Goal: Information Seeking & Learning: Learn about a topic

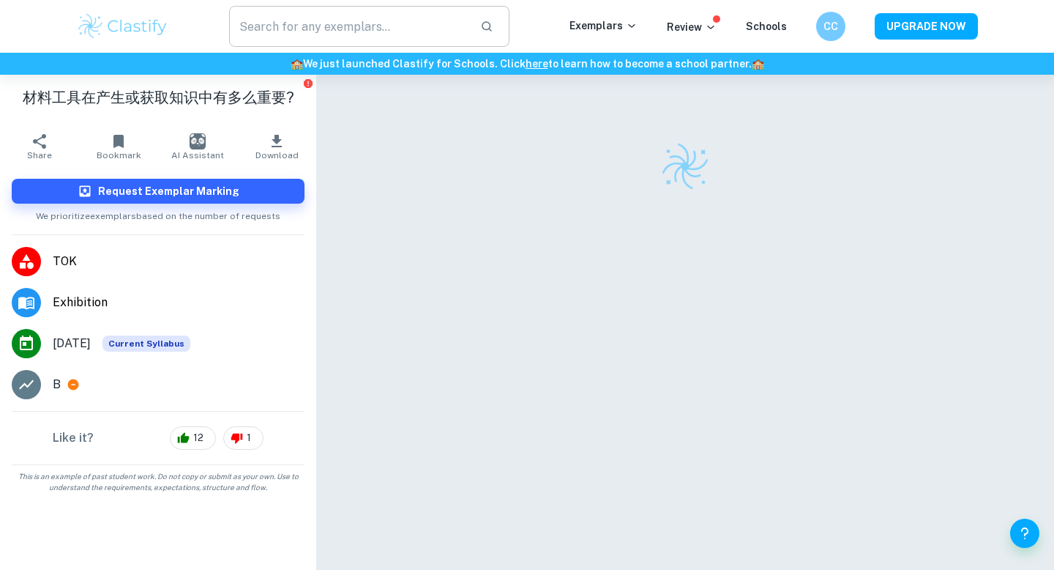
click at [367, 24] on input "text" at bounding box center [348, 26] width 239 height 41
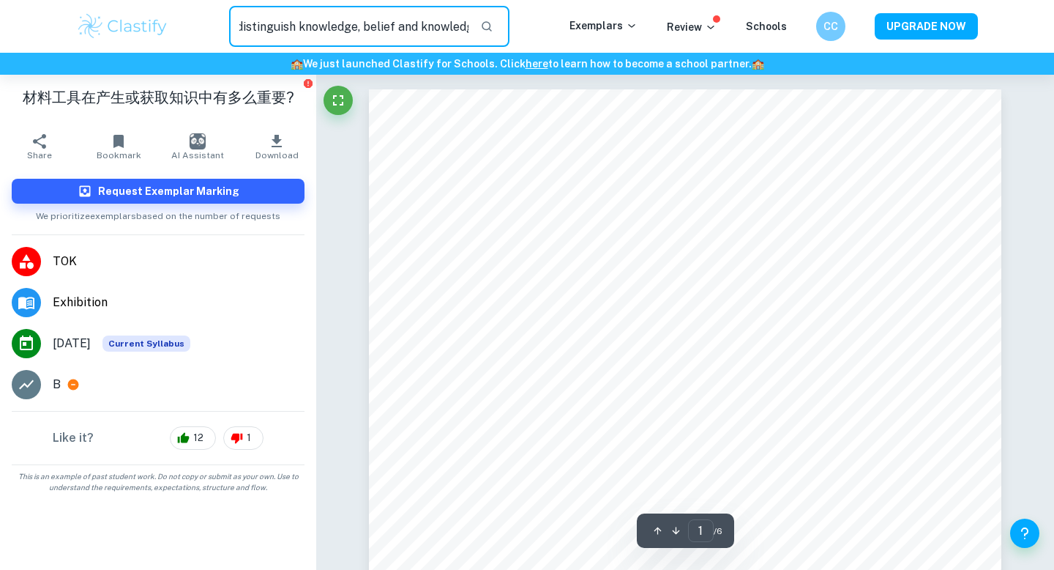
scroll to position [0, 75]
type input "how can we distinguish knowledge, belief and knowledge"
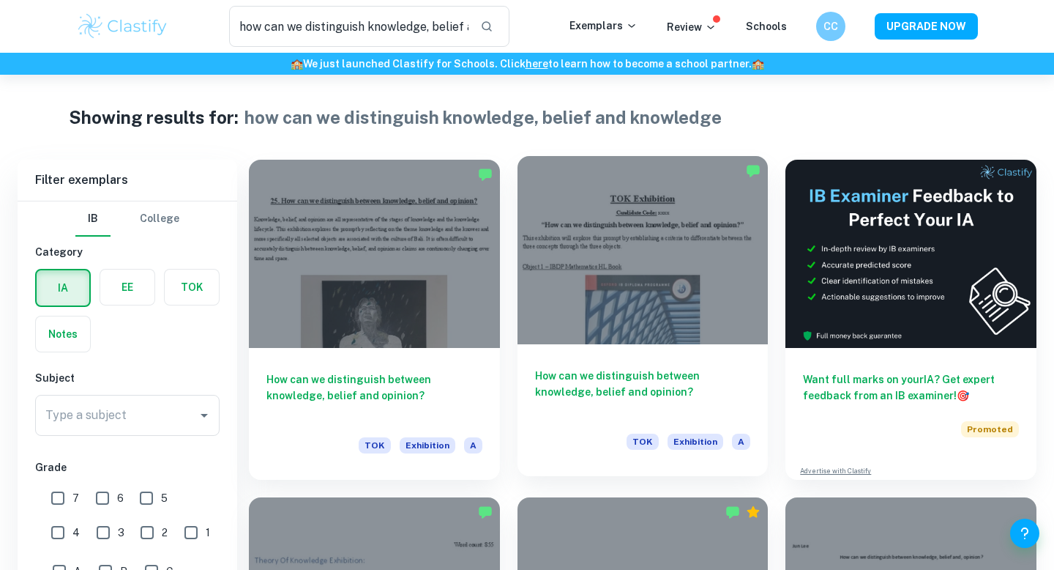
scroll to position [90, 0]
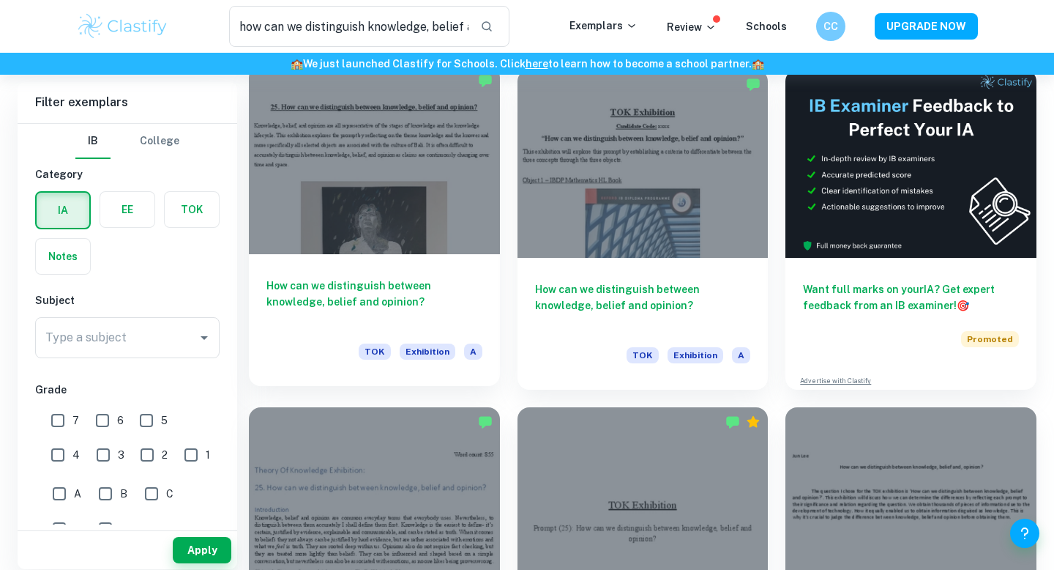
click at [316, 297] on h6 "How can we distinguish between knowledge, belief and opinion?" at bounding box center [374, 301] width 216 height 48
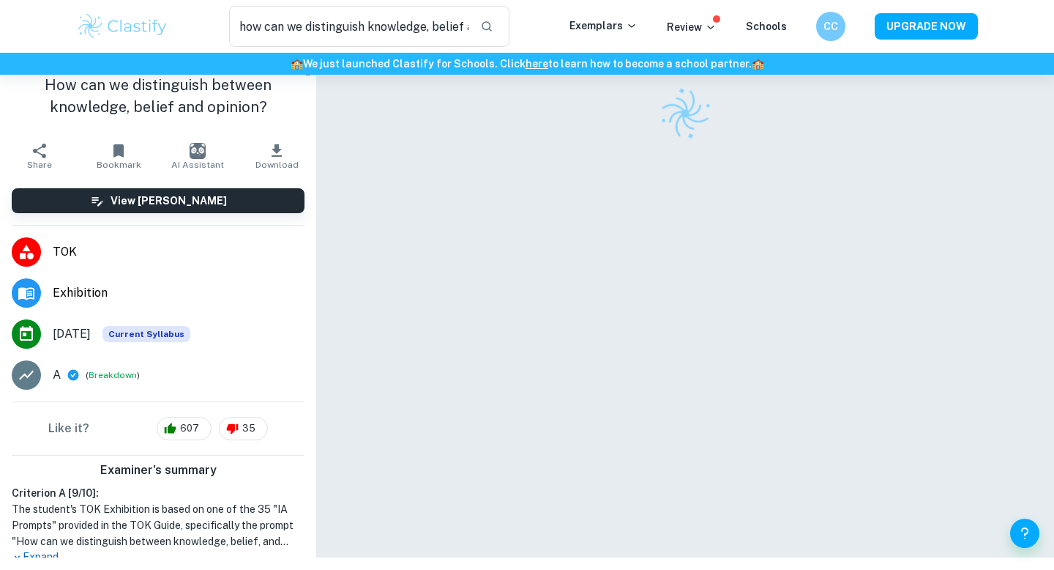
scroll to position [54, 0]
